Goal: Find specific page/section: Find specific page/section

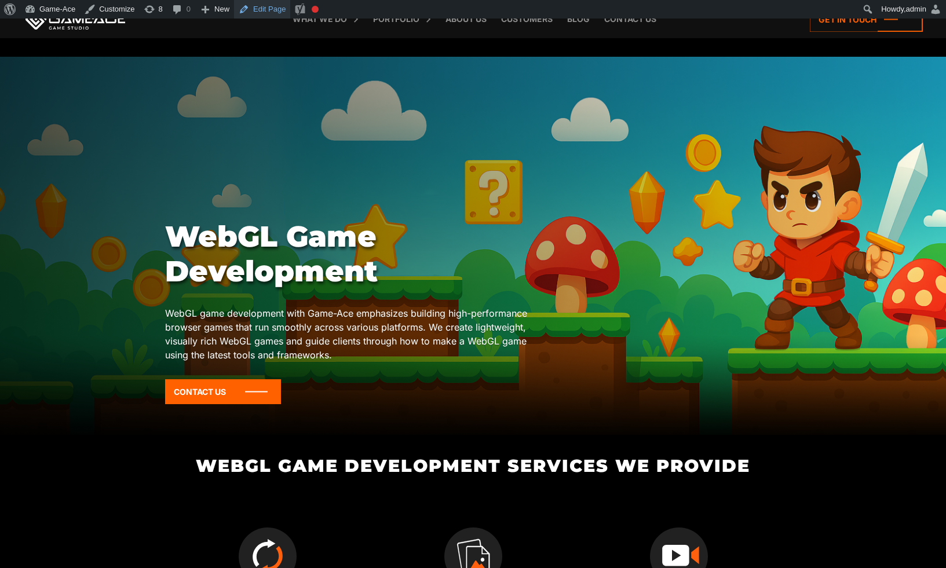
click at [276, 9] on link "Edit Page" at bounding box center [262, 9] width 56 height 19
click at [605, 174] on div at bounding box center [473, 246] width 946 height 378
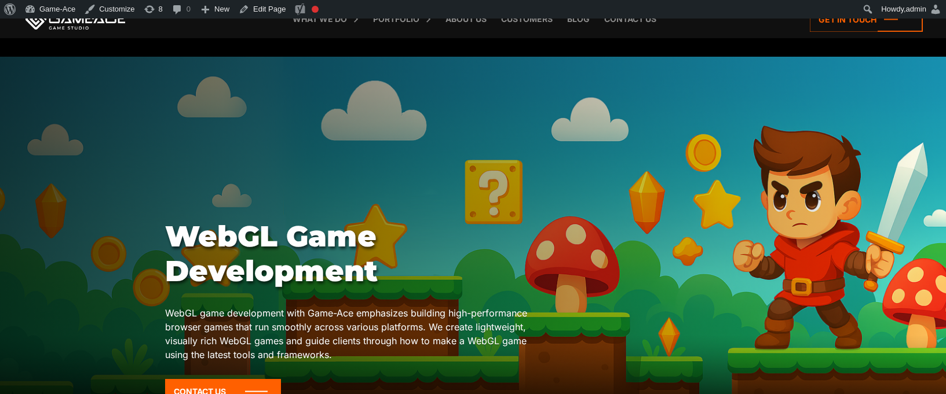
click at [491, 329] on p "WebGL game development with Game-Ace emphasizes building high-performance brows…" at bounding box center [349, 334] width 369 height 56
